Goal: Information Seeking & Learning: Learn about a topic

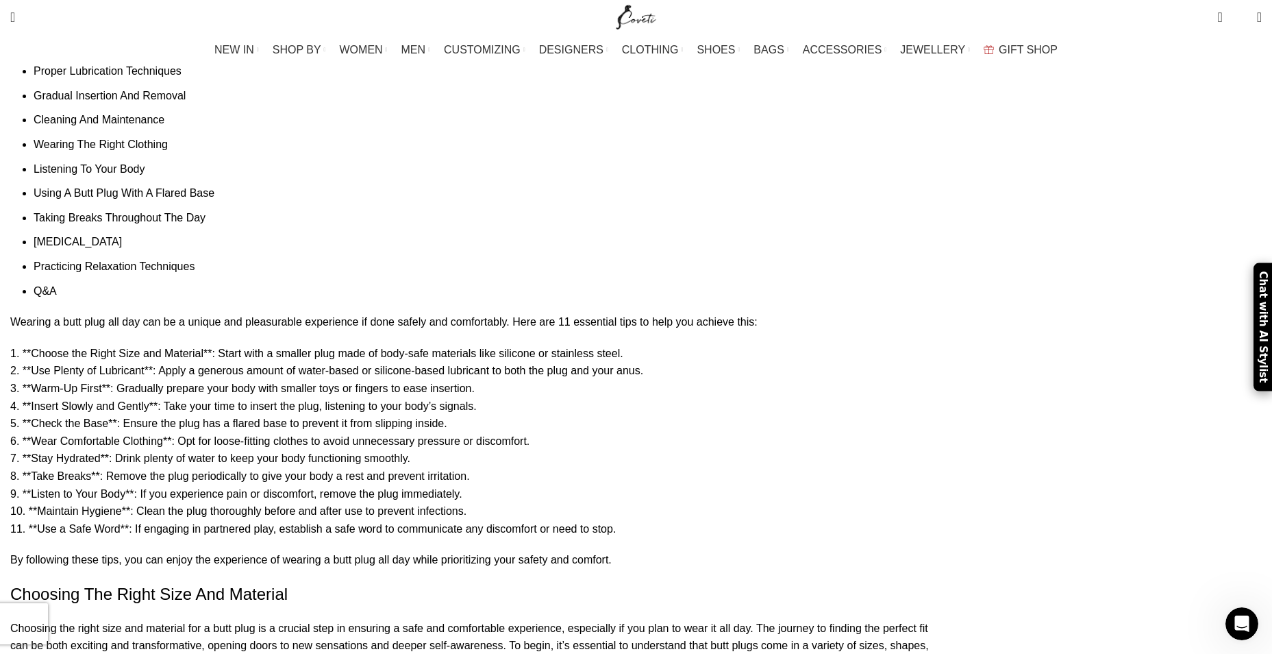
scroll to position [1161, 0]
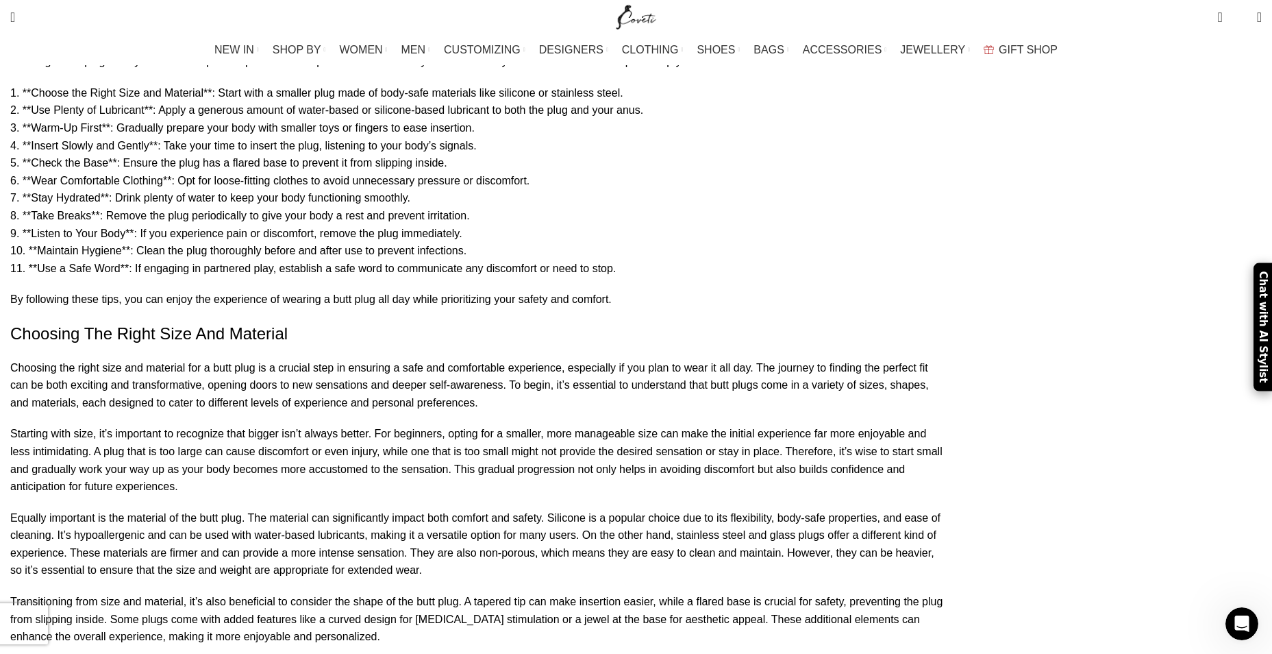
scroll to position [1433, 0]
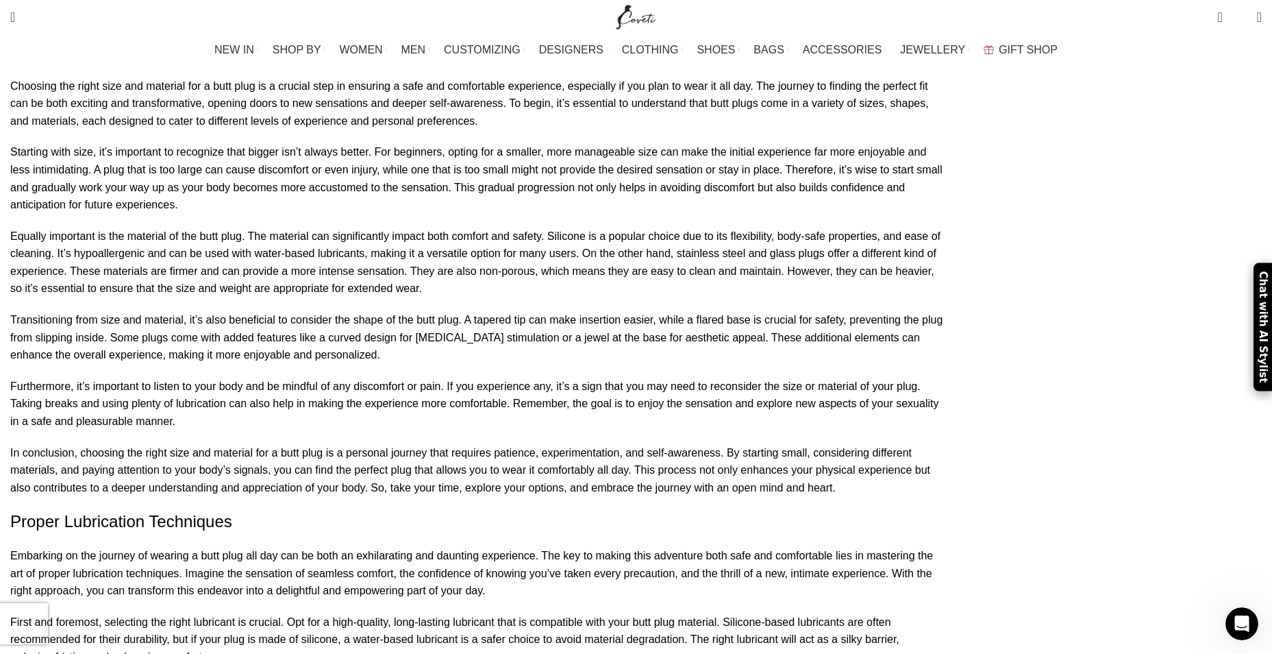
scroll to position [1707, 0]
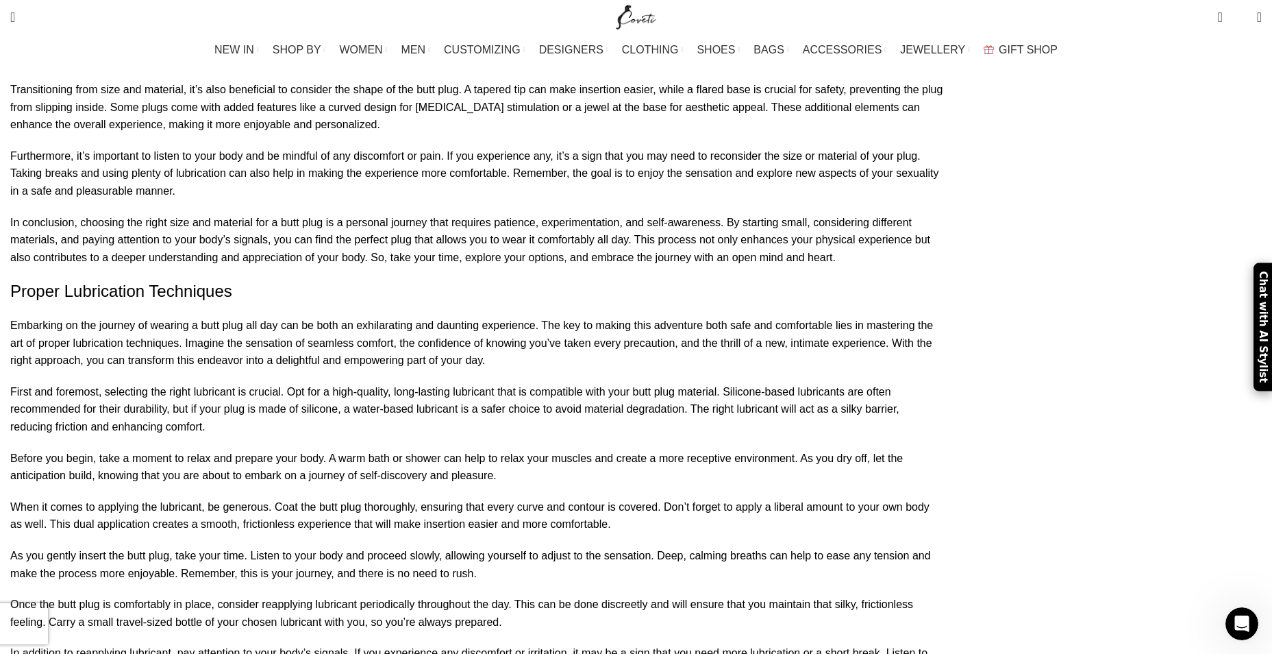
scroll to position [1933, 0]
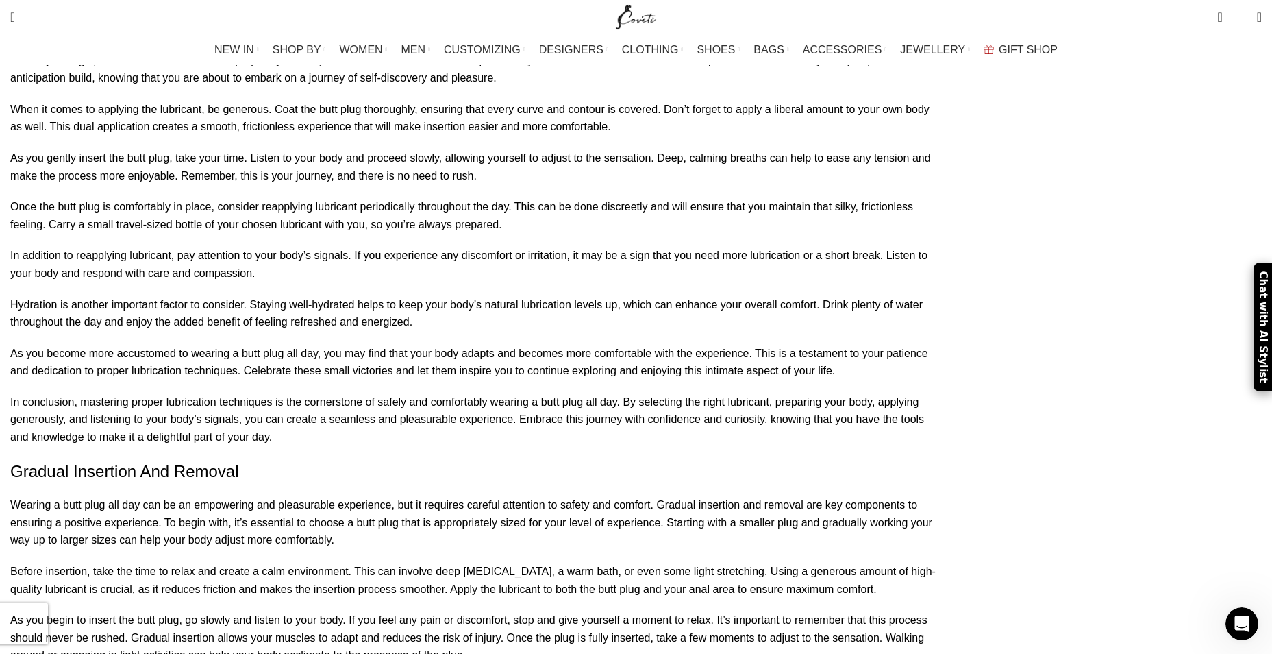
scroll to position [2330, 0]
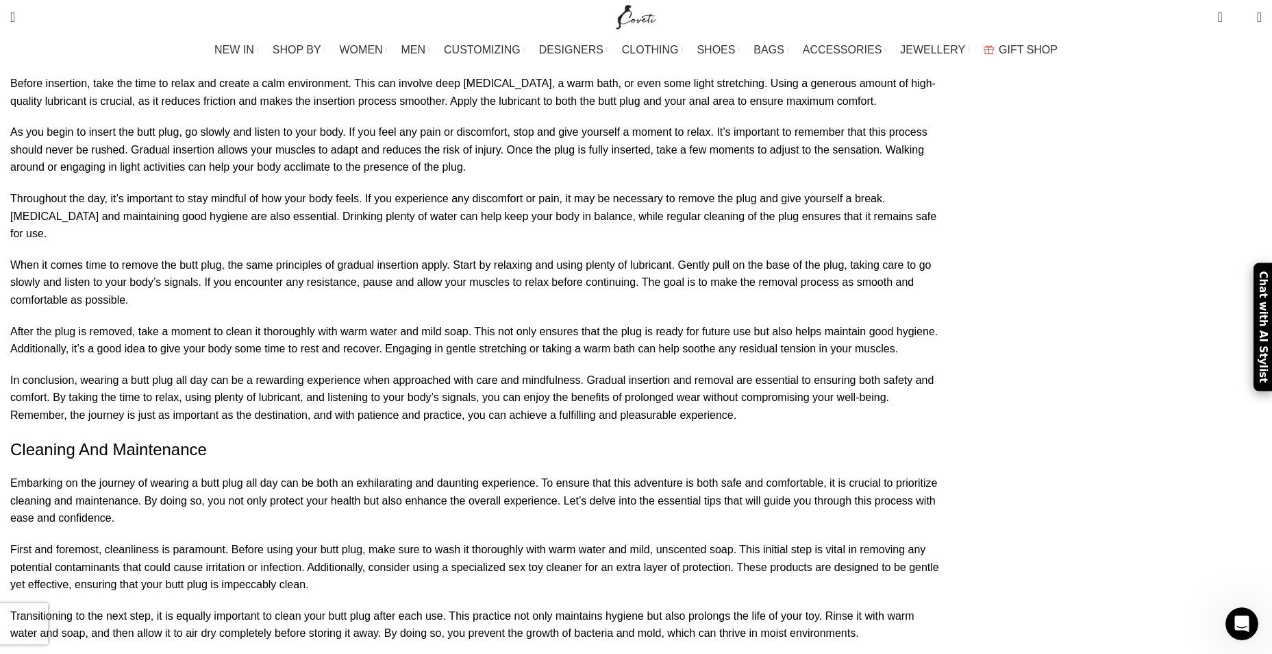
scroll to position [2815, 0]
drag, startPoint x: 120, startPoint y: 375, endPoint x: 58, endPoint y: 430, distance: 82.6
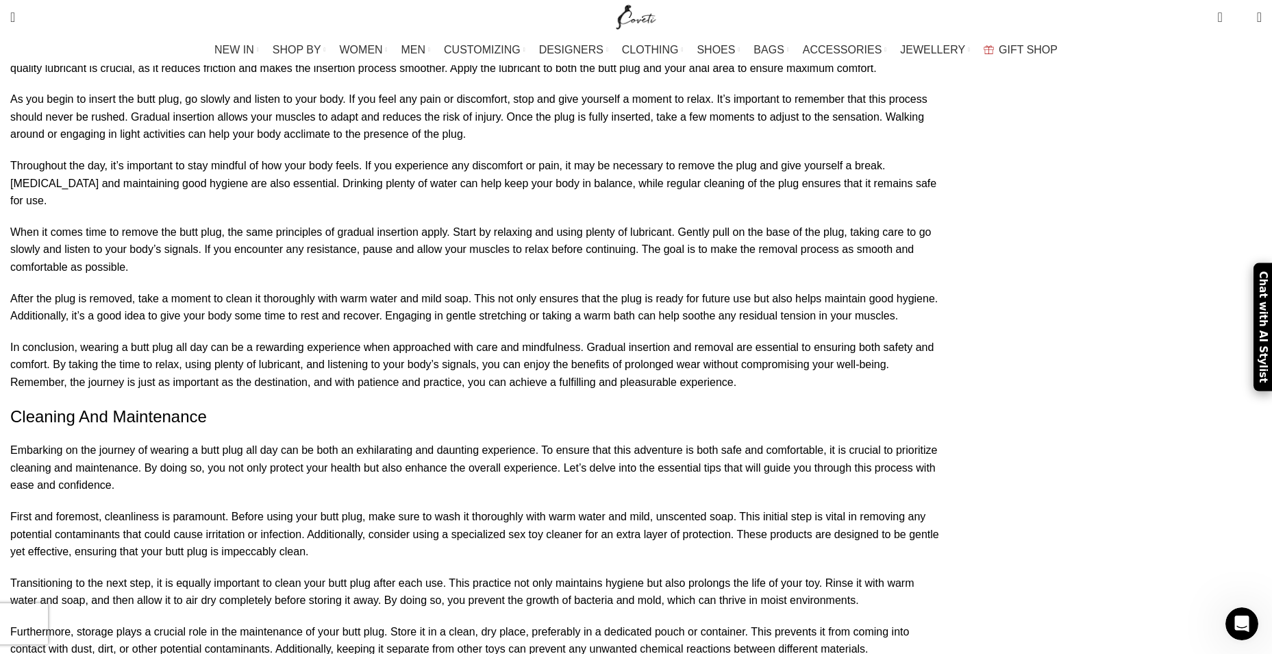
scroll to position [2854, 0]
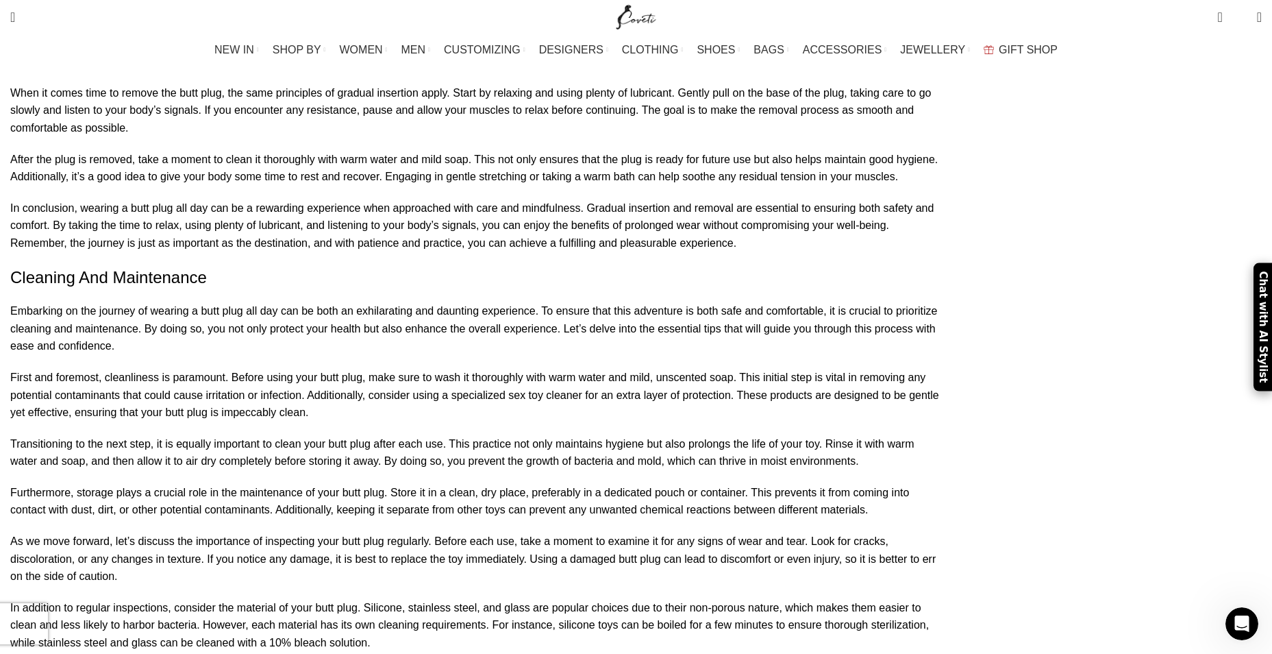
scroll to position [2990, 0]
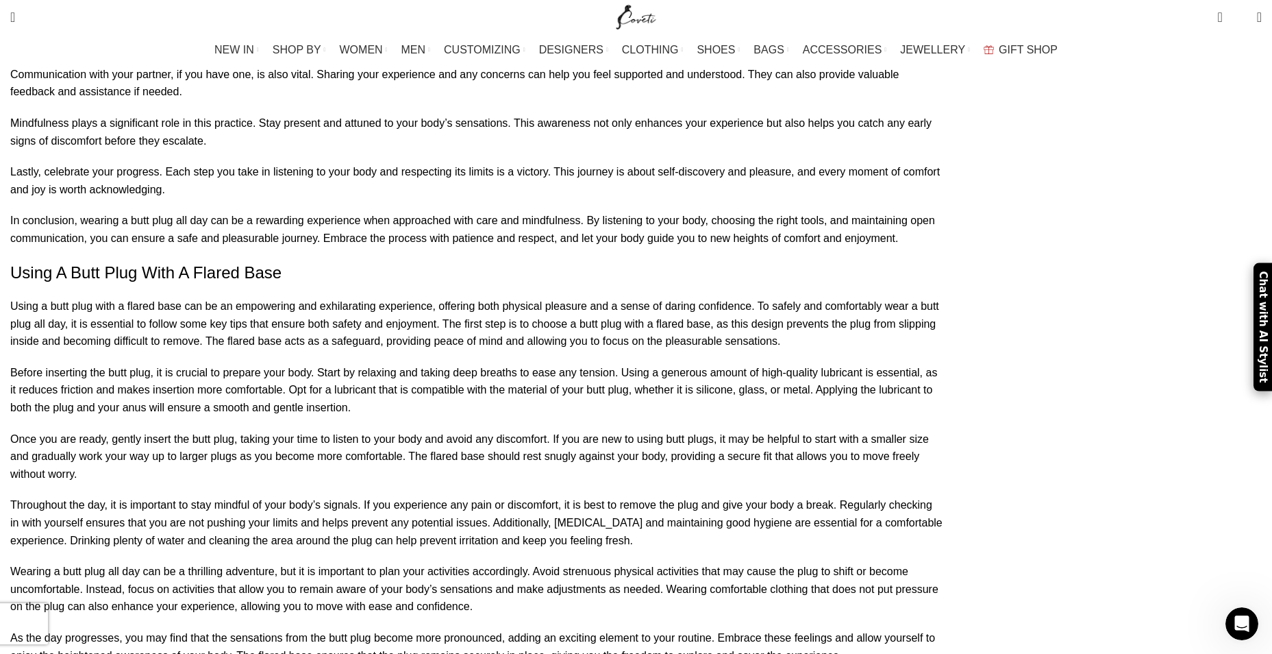
scroll to position [4619, 0]
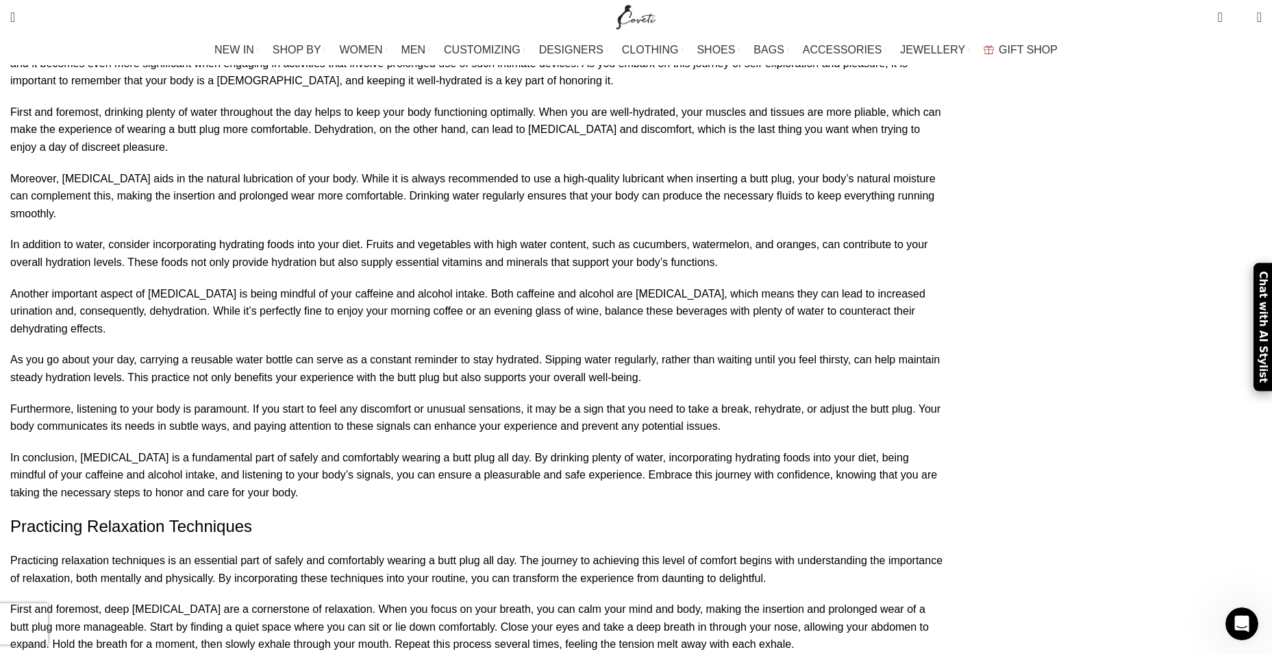
scroll to position [5926, 0]
